Goal: Navigation & Orientation: Find specific page/section

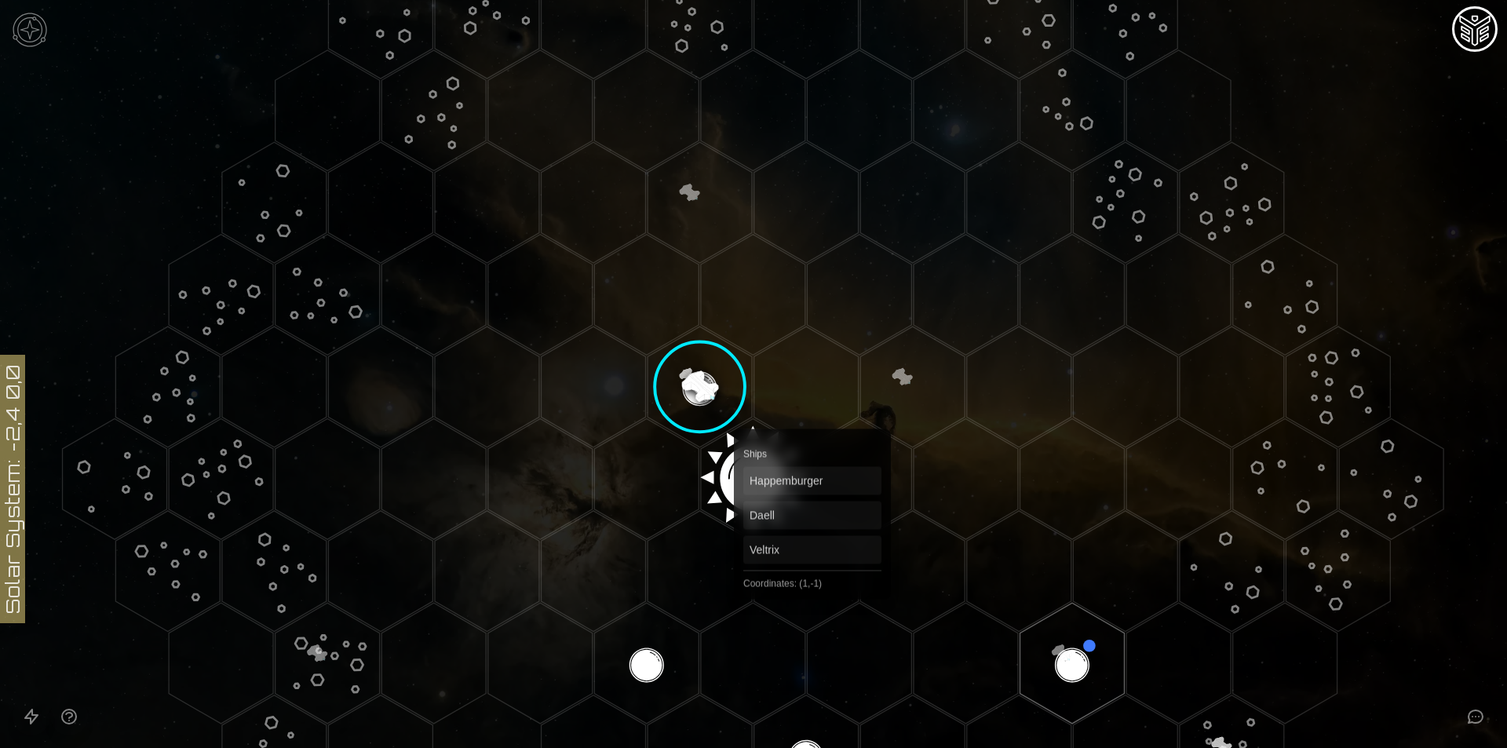
scroll to position [210, 0]
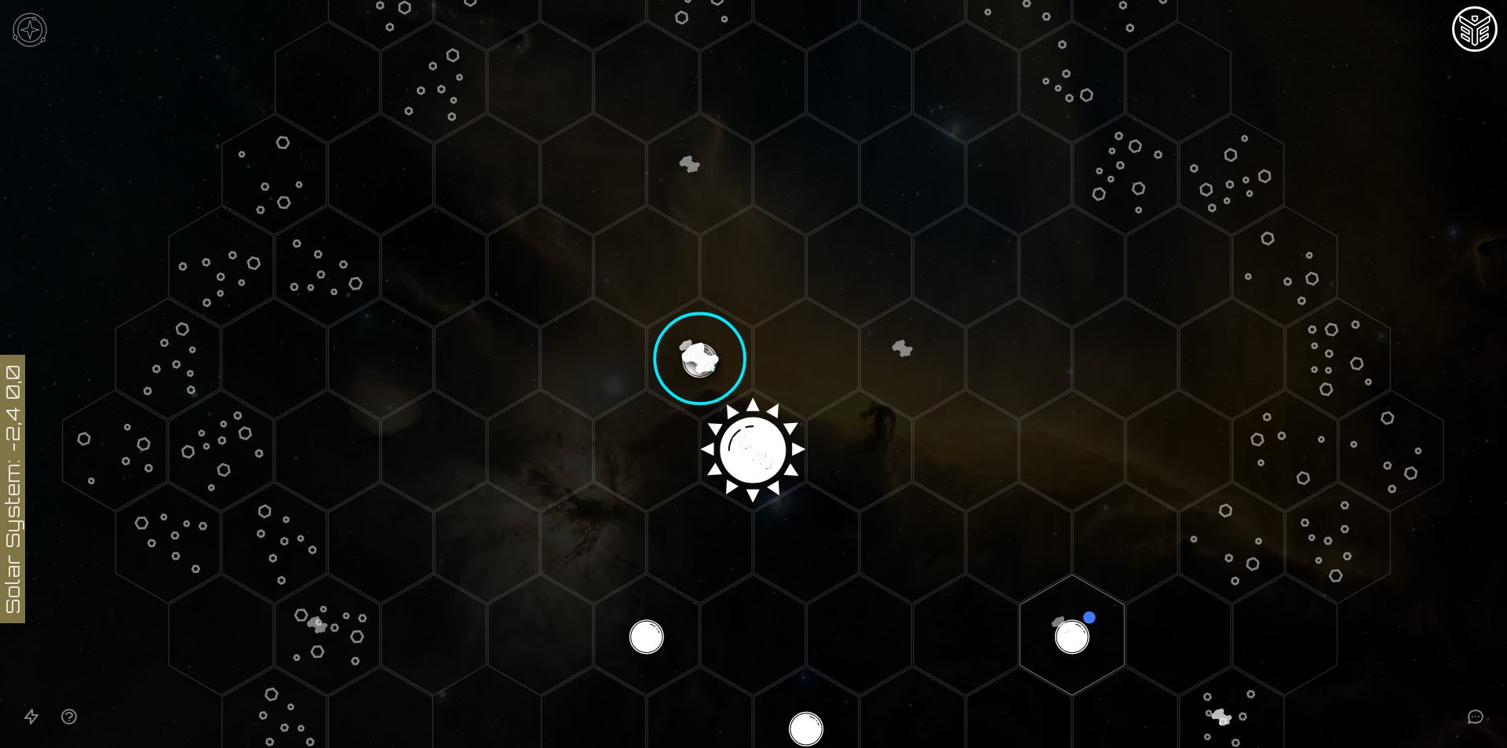
click at [28, 33] on img at bounding box center [29, 29] width 47 height 47
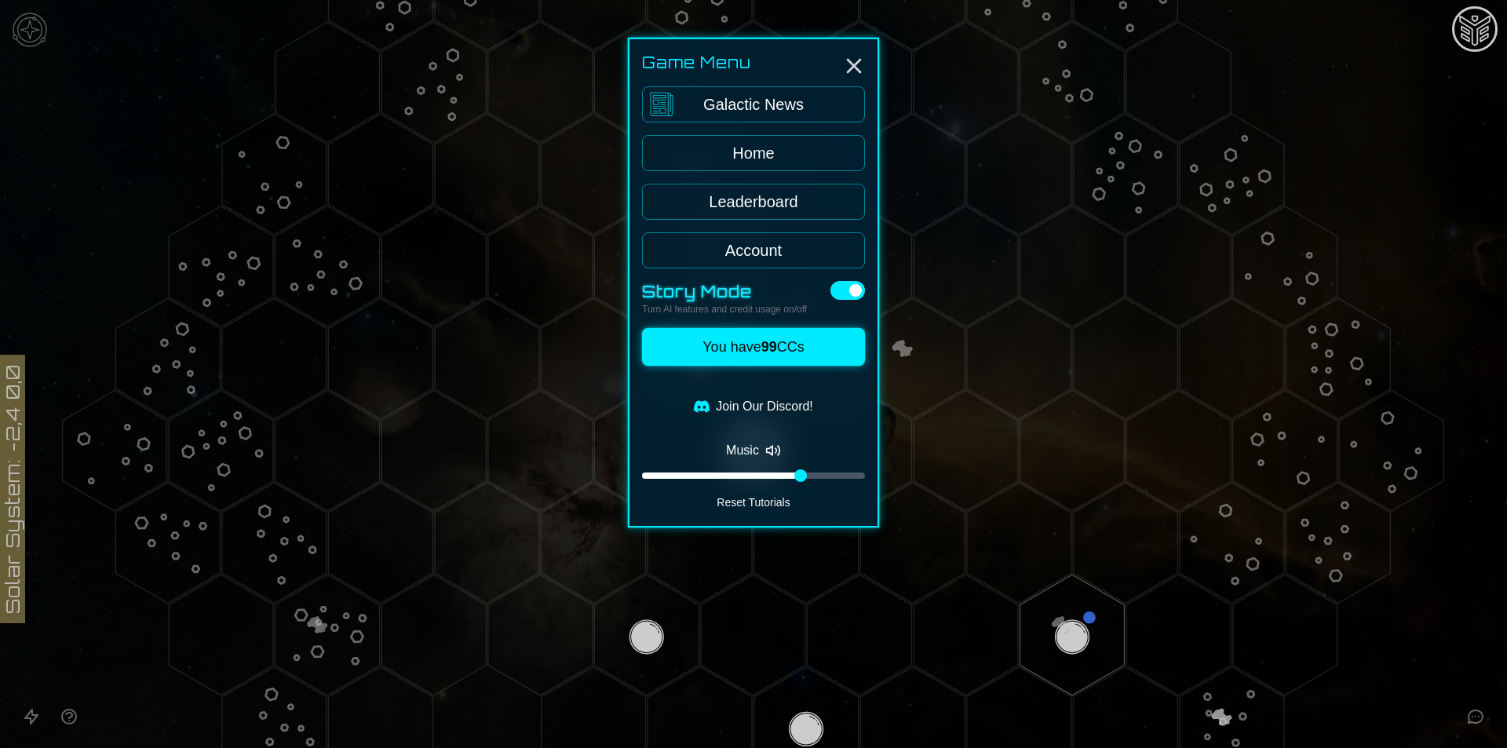
click at [518, 285] on div at bounding box center [753, 374] width 1507 height 748
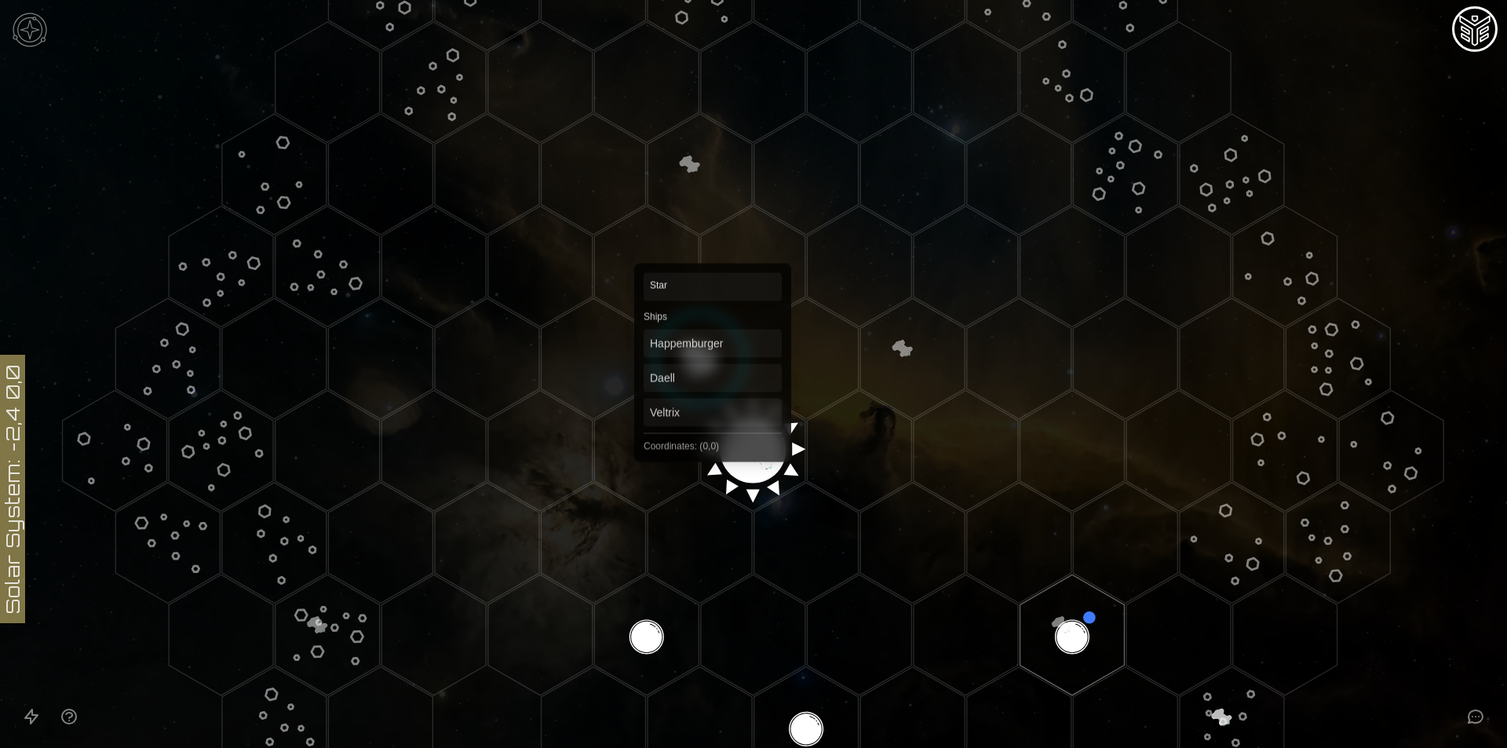
click at [707, 377] on image at bounding box center [699, 358] width 123 height 123
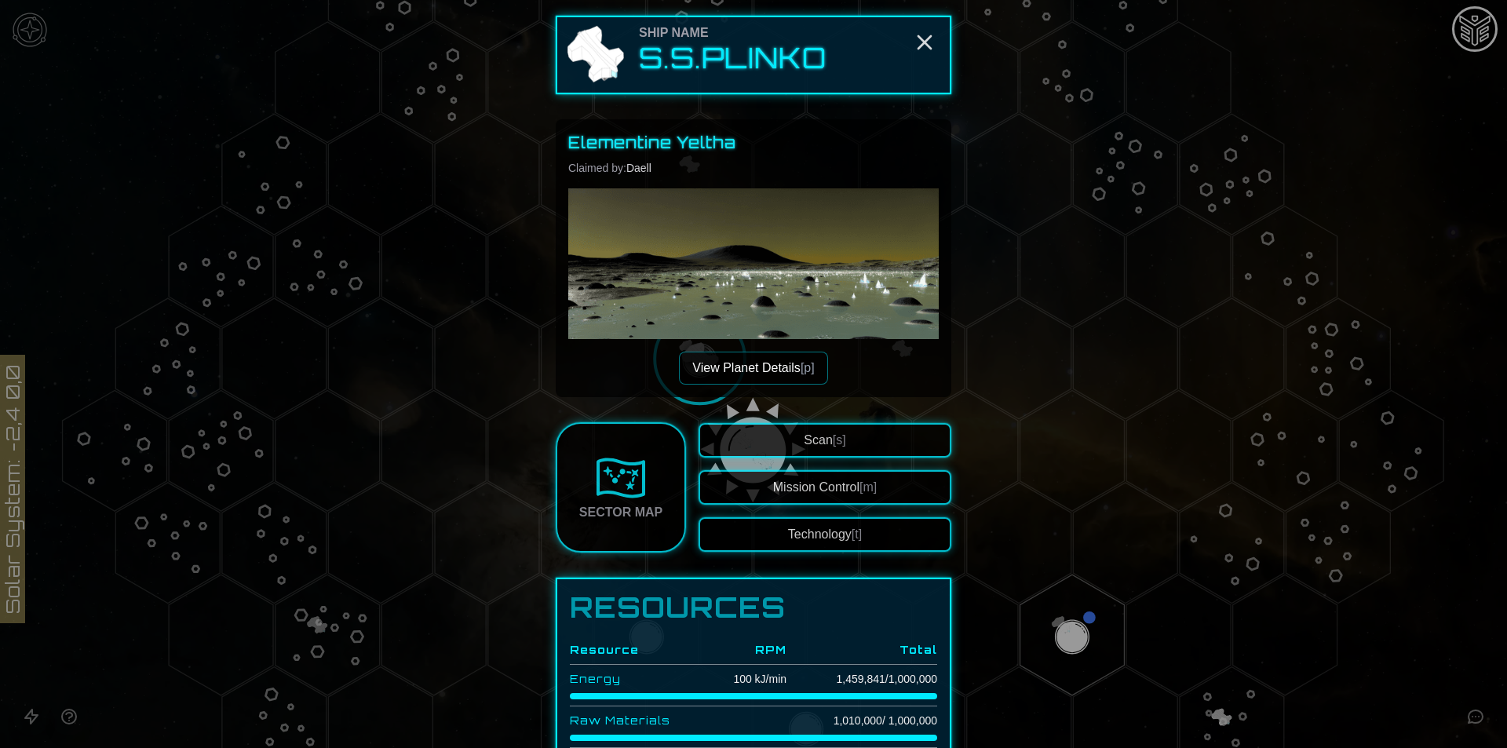
click at [657, 472] on link "Sector Map" at bounding box center [621, 487] width 130 height 130
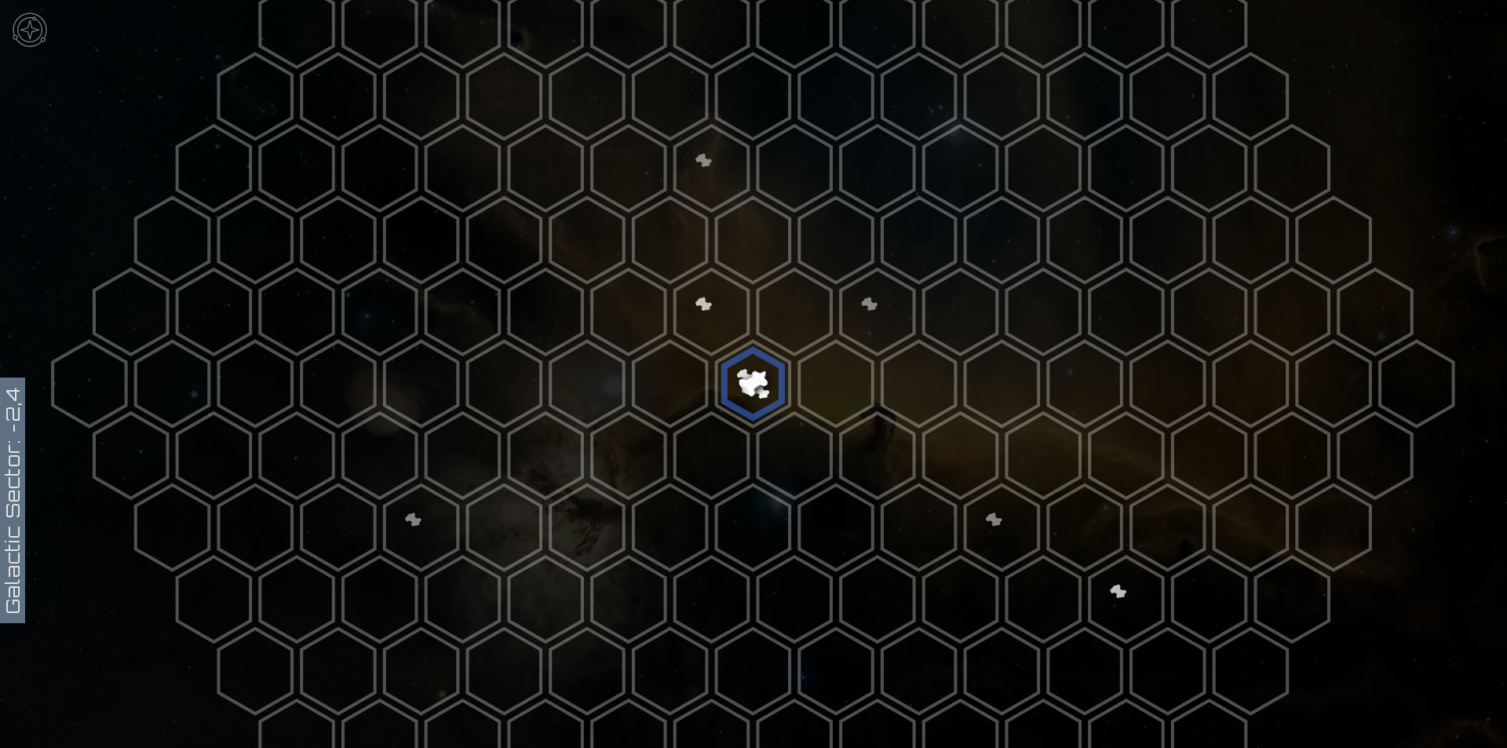
scroll to position [210, 0]
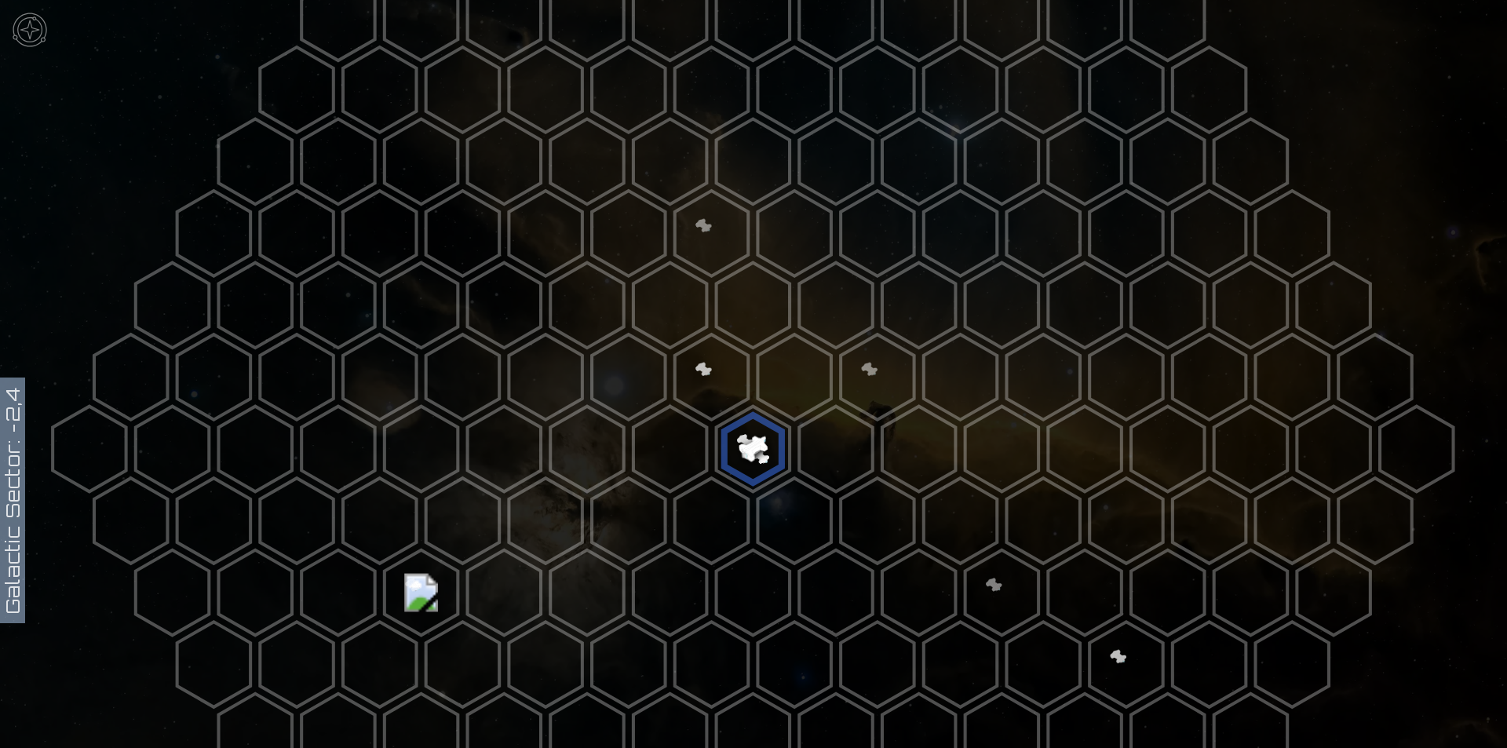
click at [20, 24] on img at bounding box center [29, 29] width 47 height 47
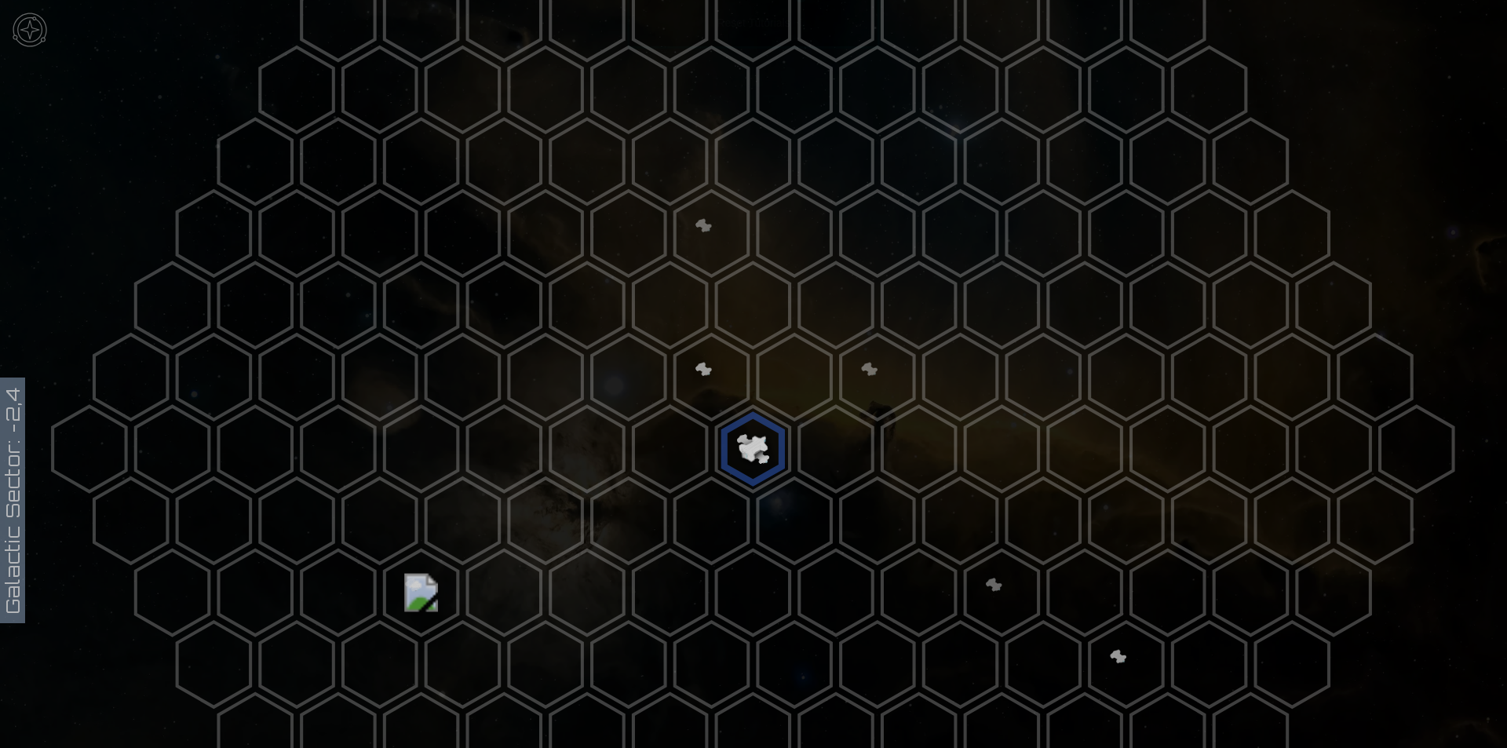
click at [769, 499] on icon "Disable music" at bounding box center [773, 499] width 16 height 16
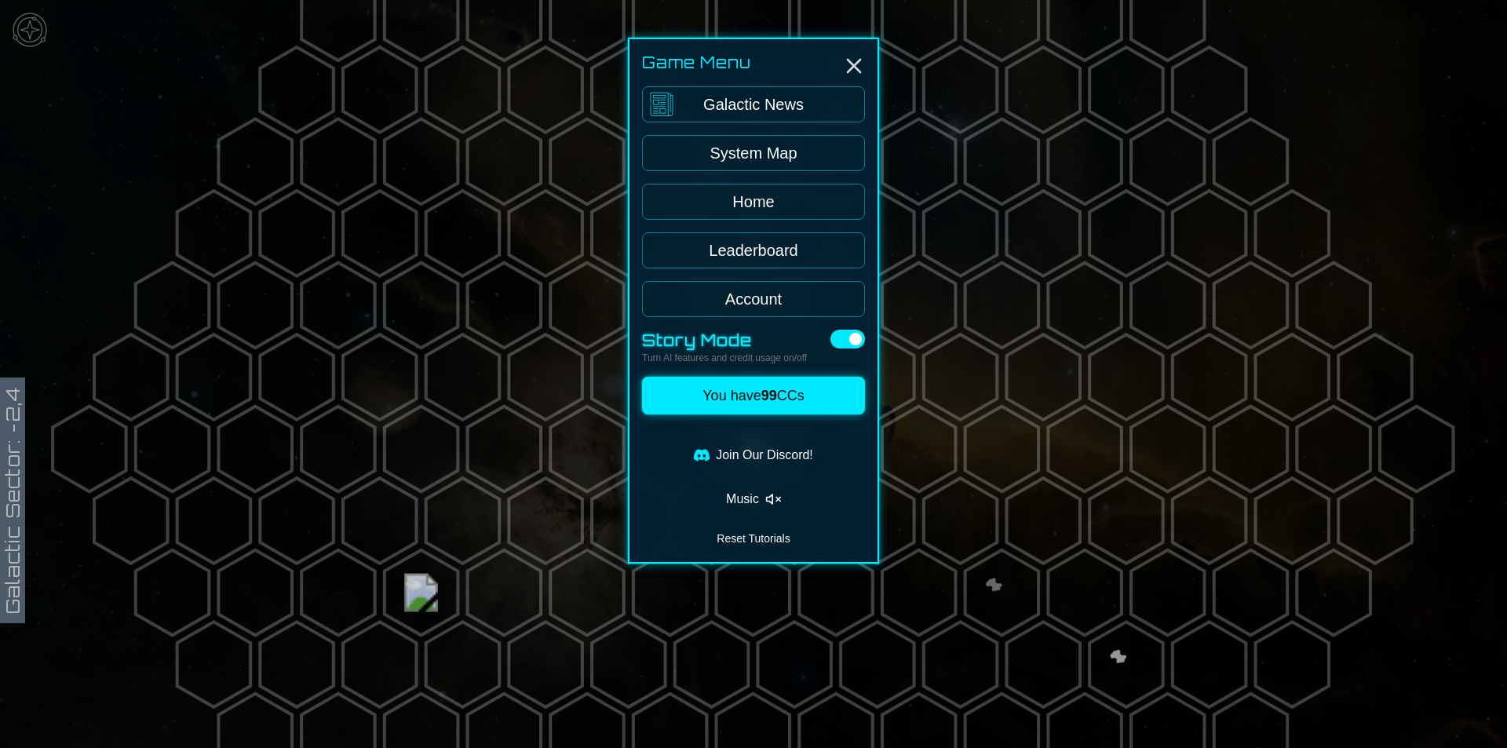
click at [131, 195] on div at bounding box center [753, 374] width 1507 height 748
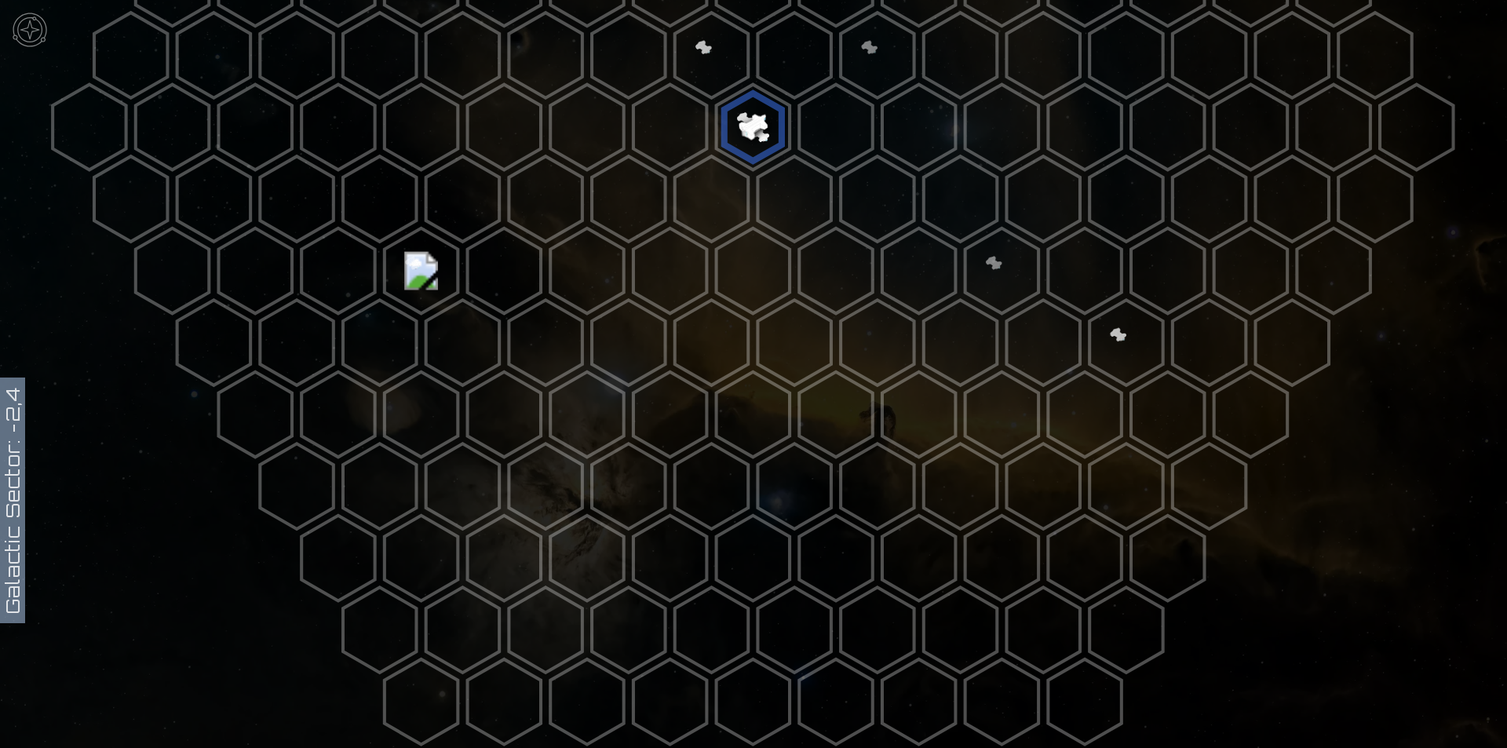
scroll to position [559, 0]
